Goal: Task Accomplishment & Management: Complete application form

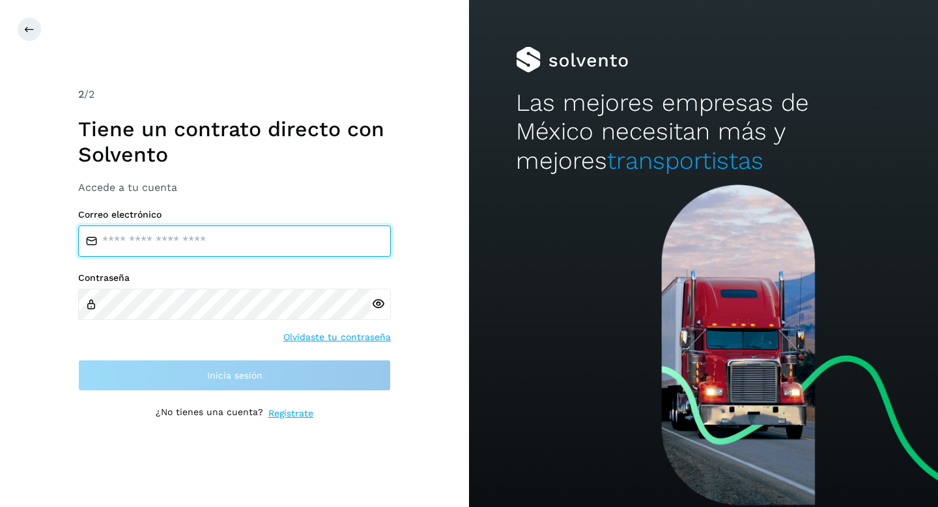
click at [215, 237] on input "email" at bounding box center [234, 240] width 313 height 31
type input "**********"
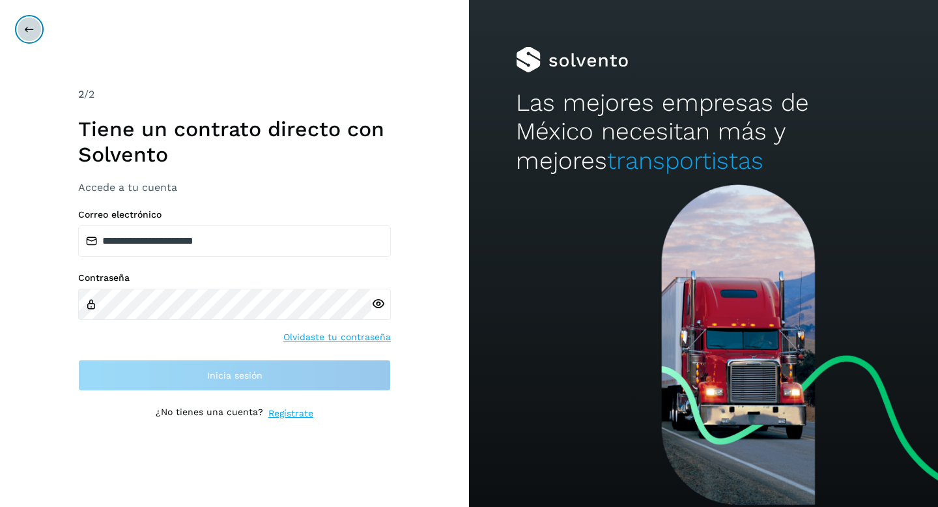
click at [27, 25] on icon at bounding box center [29, 29] width 10 height 10
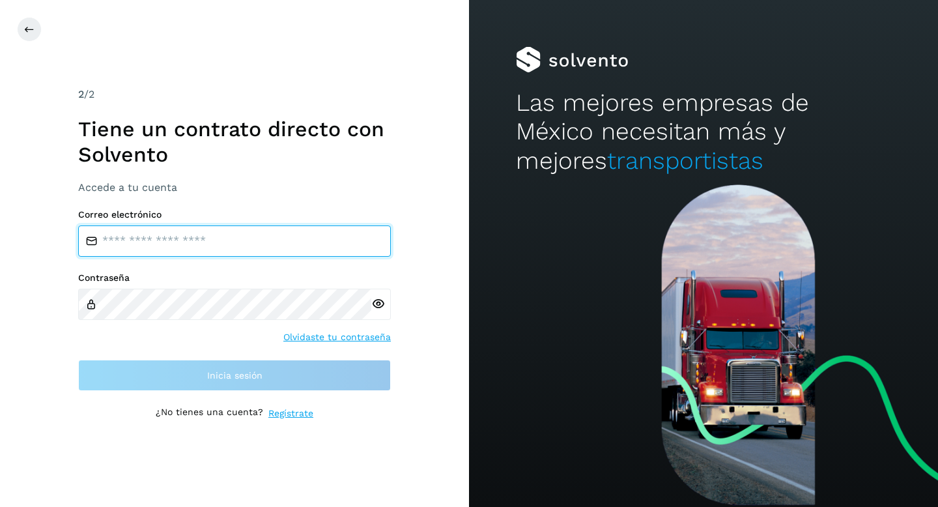
click at [212, 244] on input "email" at bounding box center [234, 240] width 313 height 31
type input "**********"
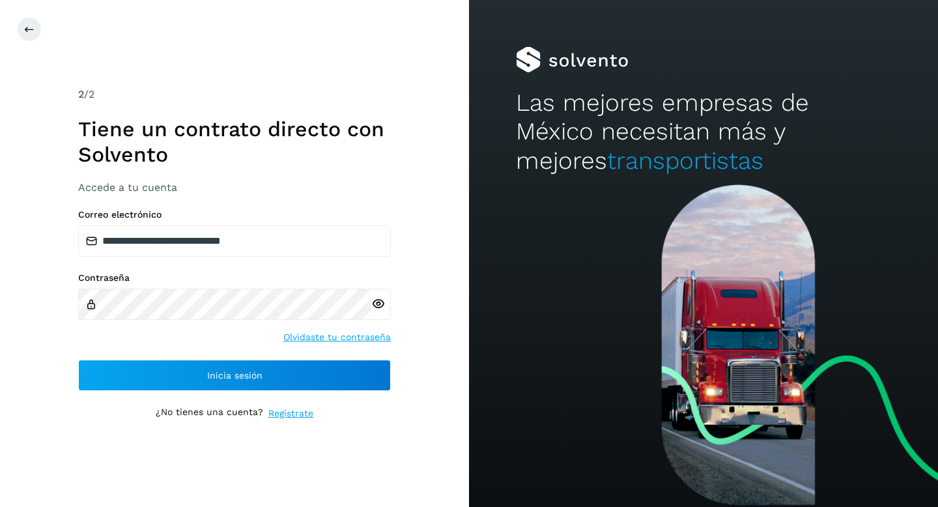
click at [377, 302] on icon at bounding box center [378, 304] width 14 height 14
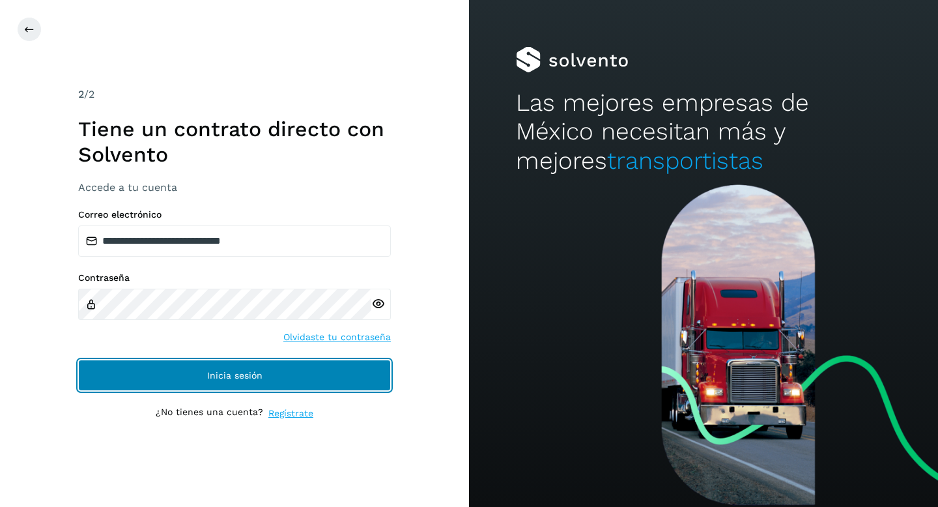
click at [278, 369] on button "Inicia sesión" at bounding box center [234, 375] width 313 height 31
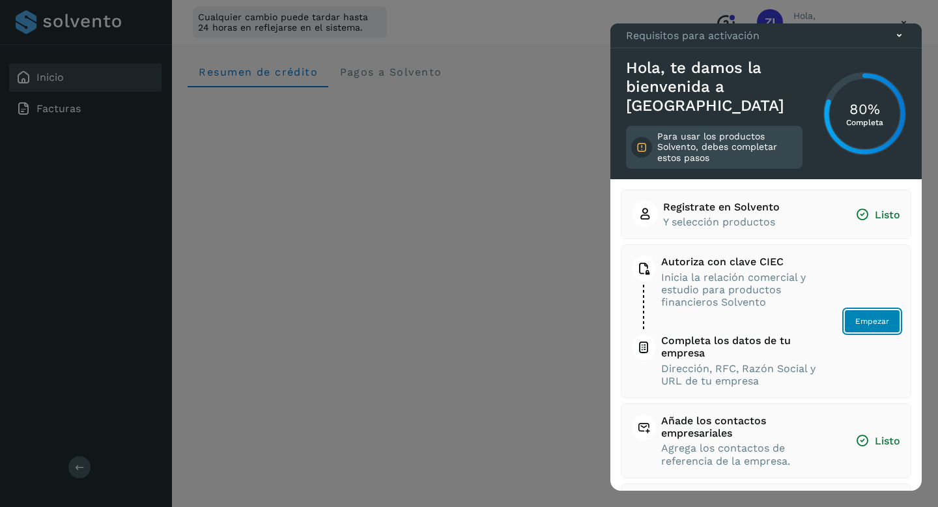
click at [892, 319] on button "Empezar" at bounding box center [872, 320] width 56 height 23
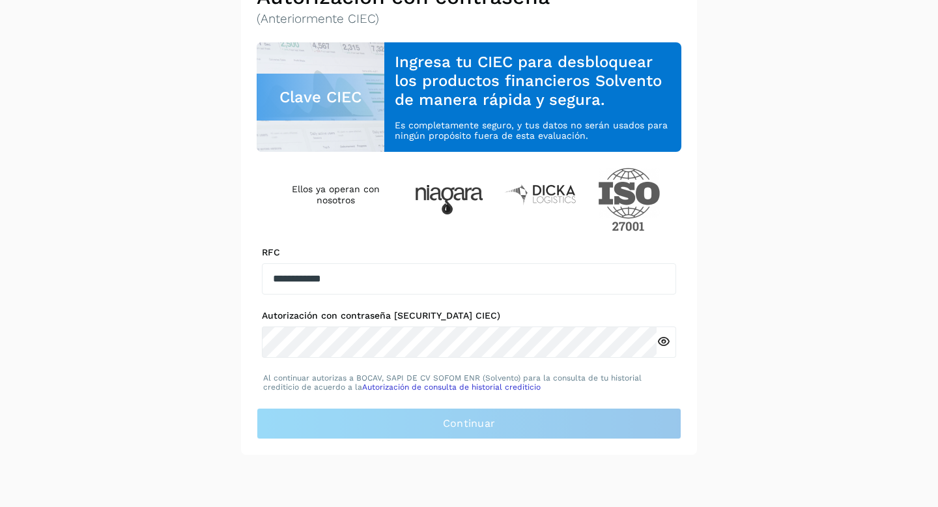
scroll to position [98, 0]
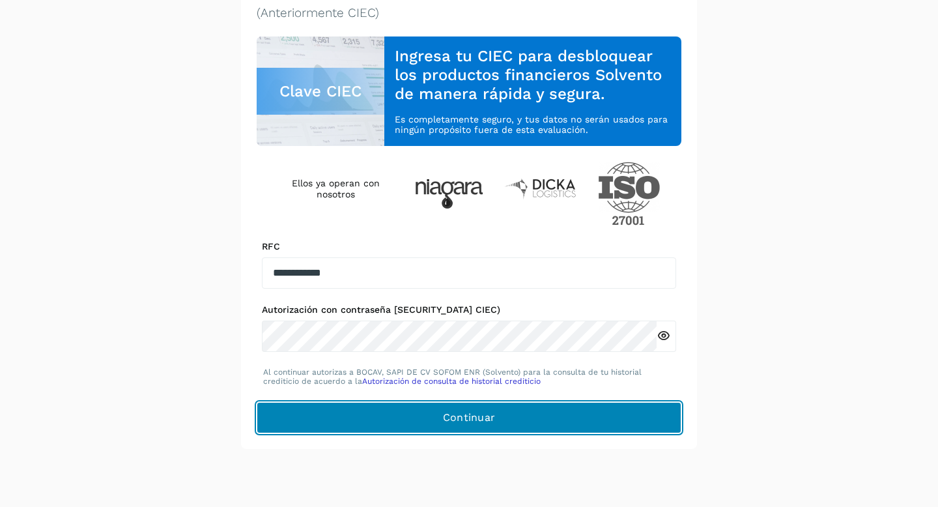
click at [519, 419] on button "Continuar" at bounding box center [469, 417] width 425 height 31
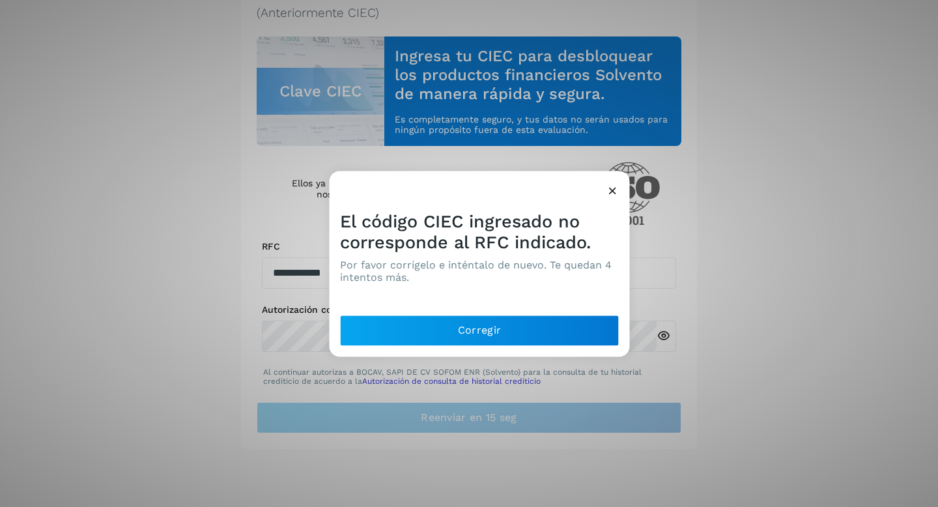
click at [614, 190] on icon at bounding box center [613, 191] width 14 height 14
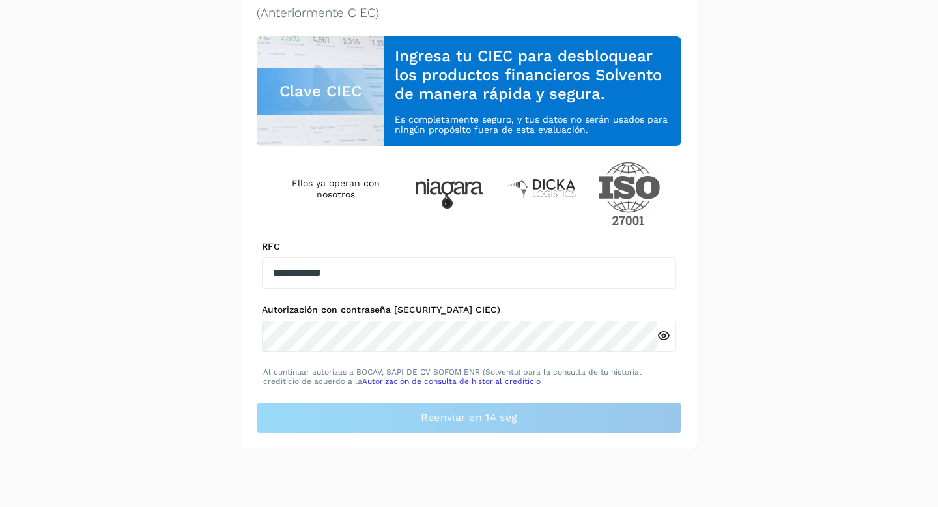
click at [666, 336] on icon at bounding box center [664, 336] width 14 height 14
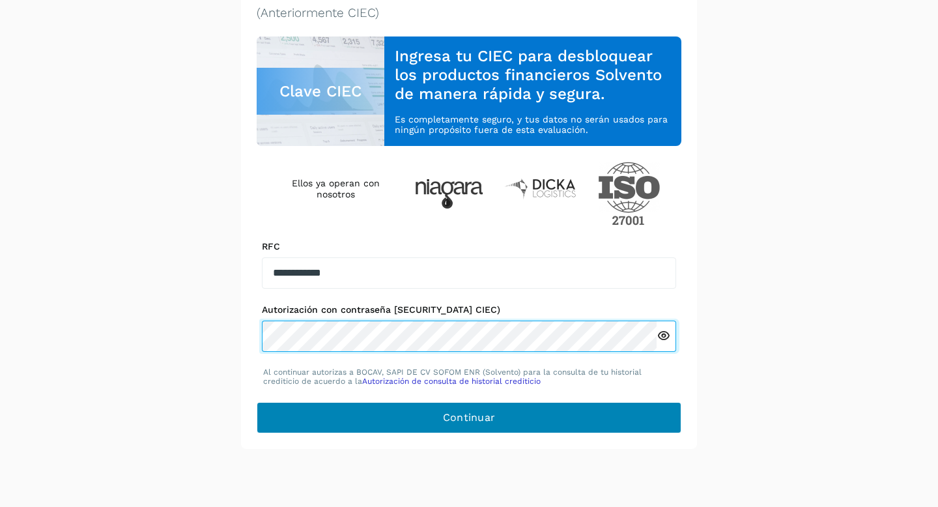
click at [489, 420] on span "Continuar" at bounding box center [469, 417] width 53 height 14
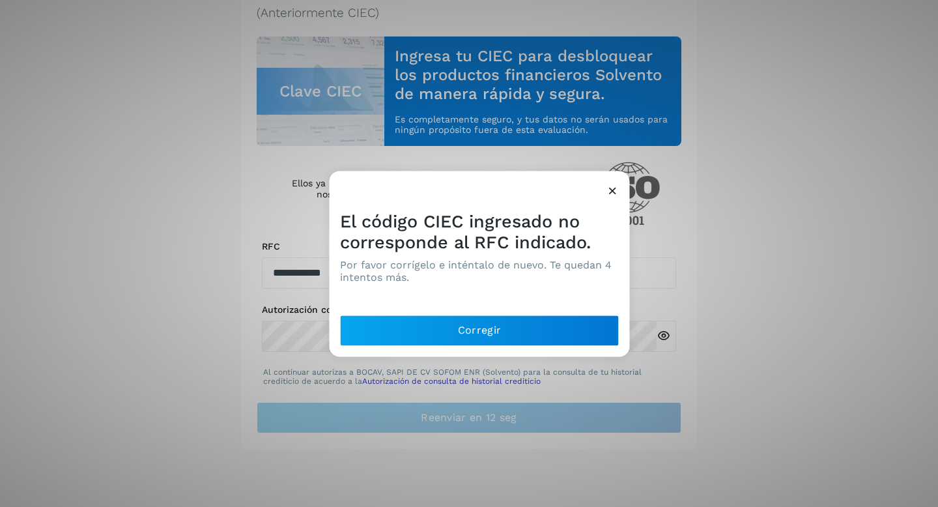
click at [613, 193] on icon at bounding box center [613, 191] width 14 height 14
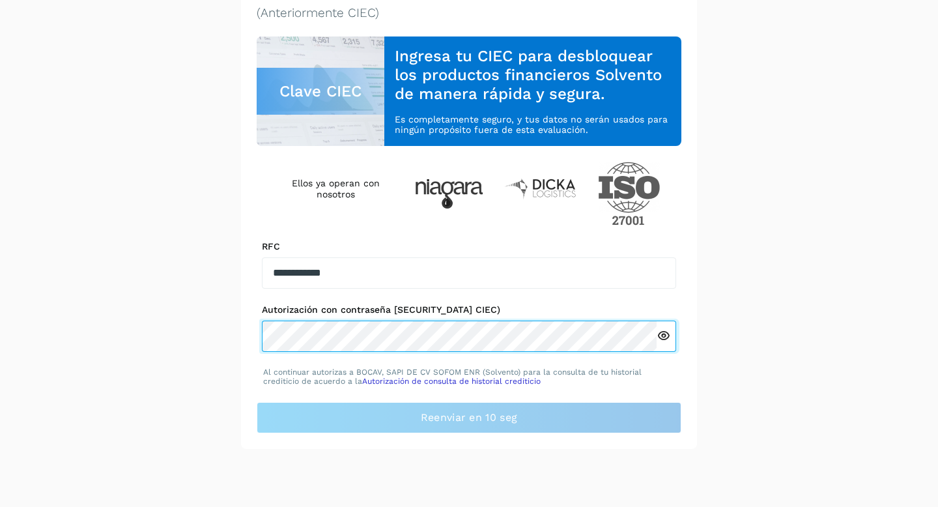
click at [224, 341] on div "**********" at bounding box center [469, 206] width 938 height 486
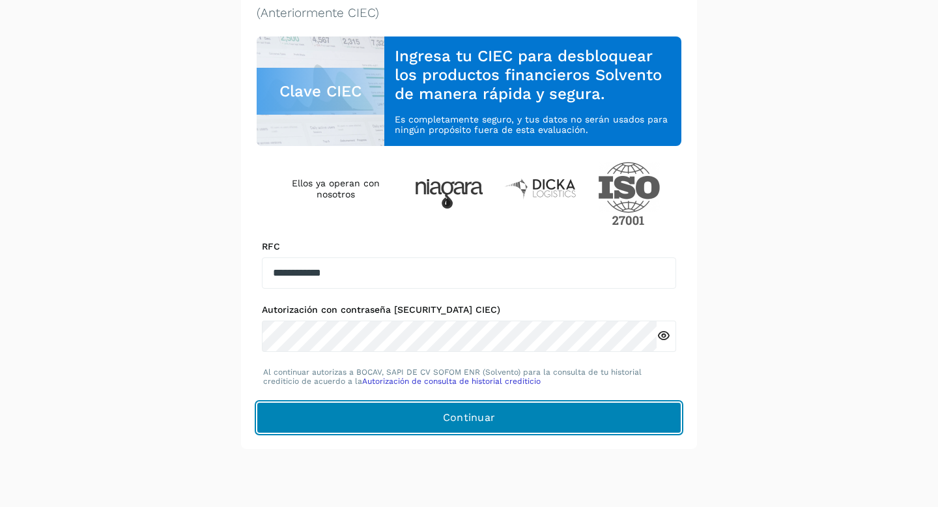
click at [506, 412] on button "Continuar" at bounding box center [469, 417] width 425 height 31
